Goal: Task Accomplishment & Management: Use online tool/utility

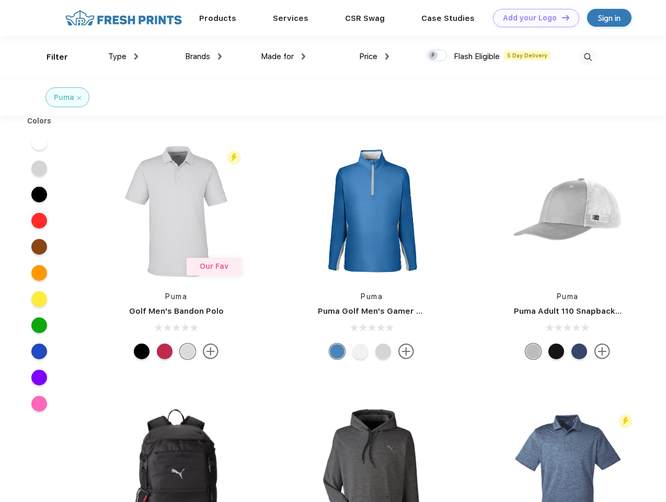
click at [532, 18] on link "Add your Logo Design Tool" at bounding box center [536, 18] width 86 height 18
click at [0, 0] on div "Design Tool" at bounding box center [0, 0] width 0 height 0
click at [561, 17] on link "Add your Logo Design Tool" at bounding box center [536, 18] width 86 height 18
click at [50, 57] on div "Filter" at bounding box center [57, 57] width 21 height 12
click at [123, 56] on span "Type" at bounding box center [117, 56] width 18 height 9
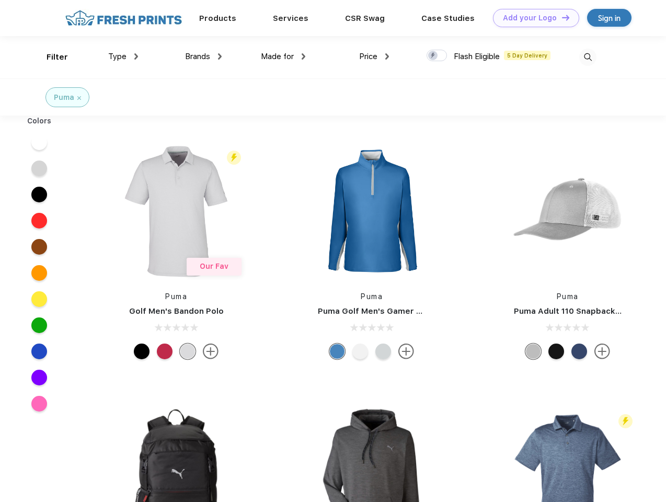
click at [203, 56] on span "Brands" at bounding box center [197, 56] width 25 height 9
click at [283, 56] on span "Made for" at bounding box center [277, 56] width 33 height 9
click at [374, 56] on span "Price" at bounding box center [368, 56] width 18 height 9
click at [437, 56] on div at bounding box center [436, 55] width 20 height 11
click at [433, 56] on input "checkbox" at bounding box center [429, 52] width 7 height 7
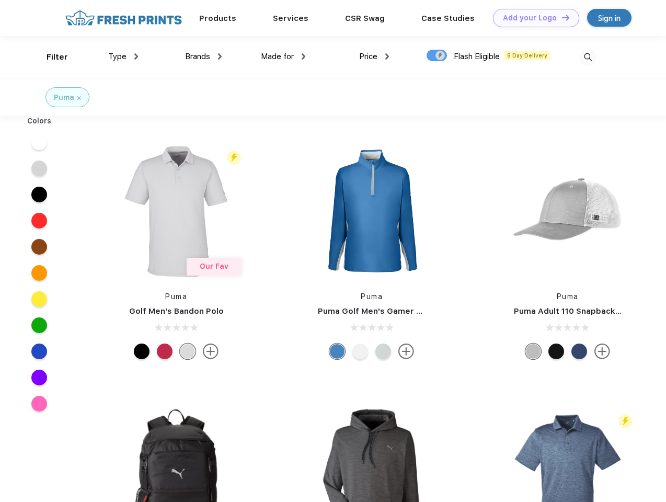
click at [587, 57] on img at bounding box center [587, 57] width 17 height 17
